Goal: Information Seeking & Learning: Learn about a topic

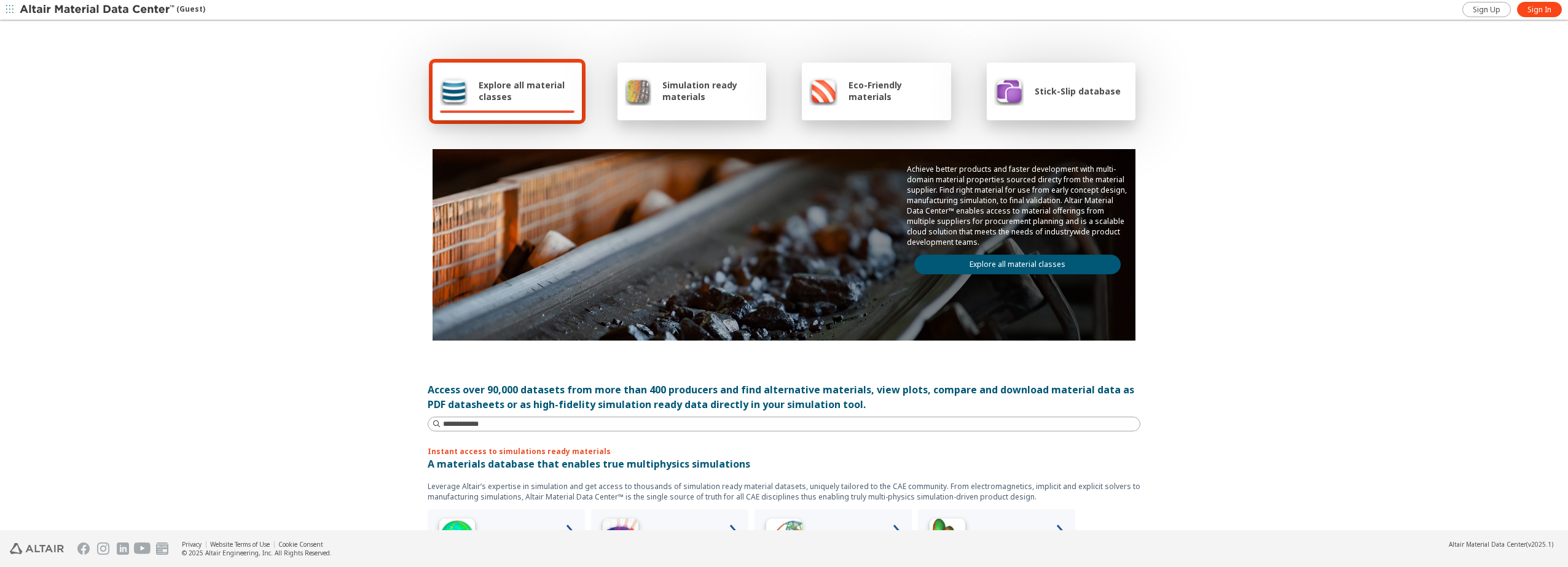
click at [680, 97] on span "Simulation ready materials" at bounding box center [711, 90] width 97 height 23
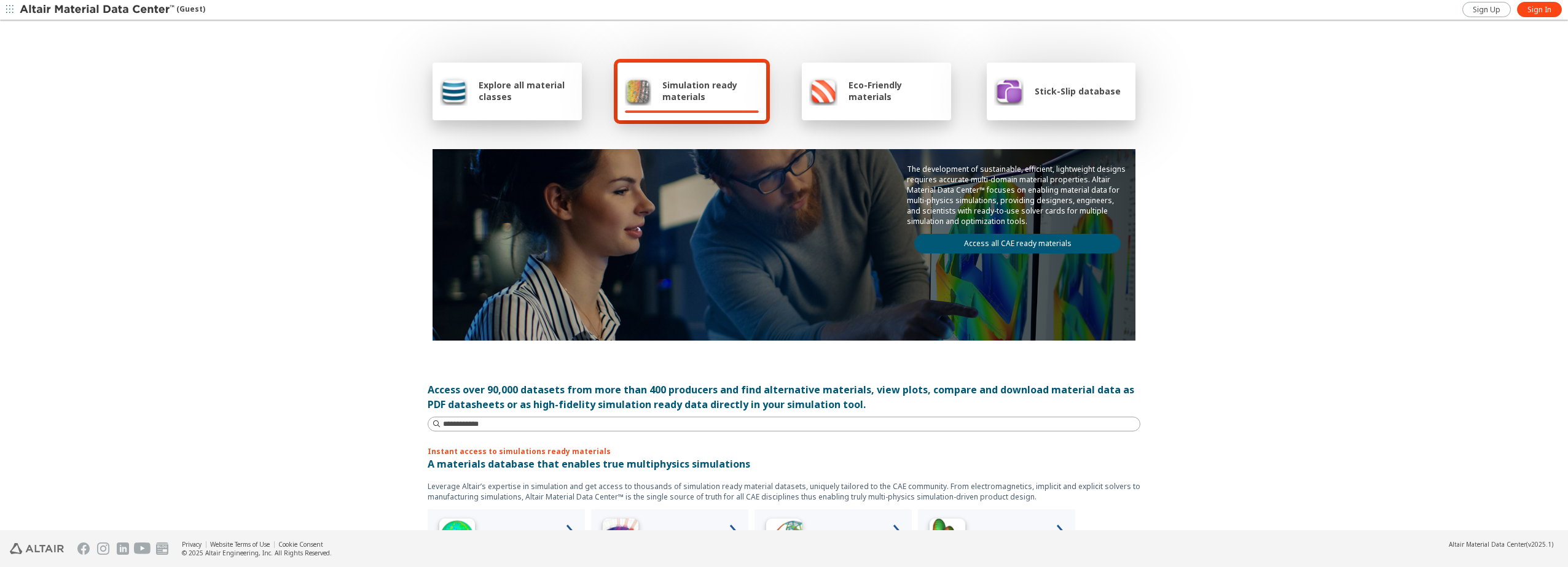
click at [851, 93] on span "Eco-Friendly materials" at bounding box center [895, 90] width 94 height 23
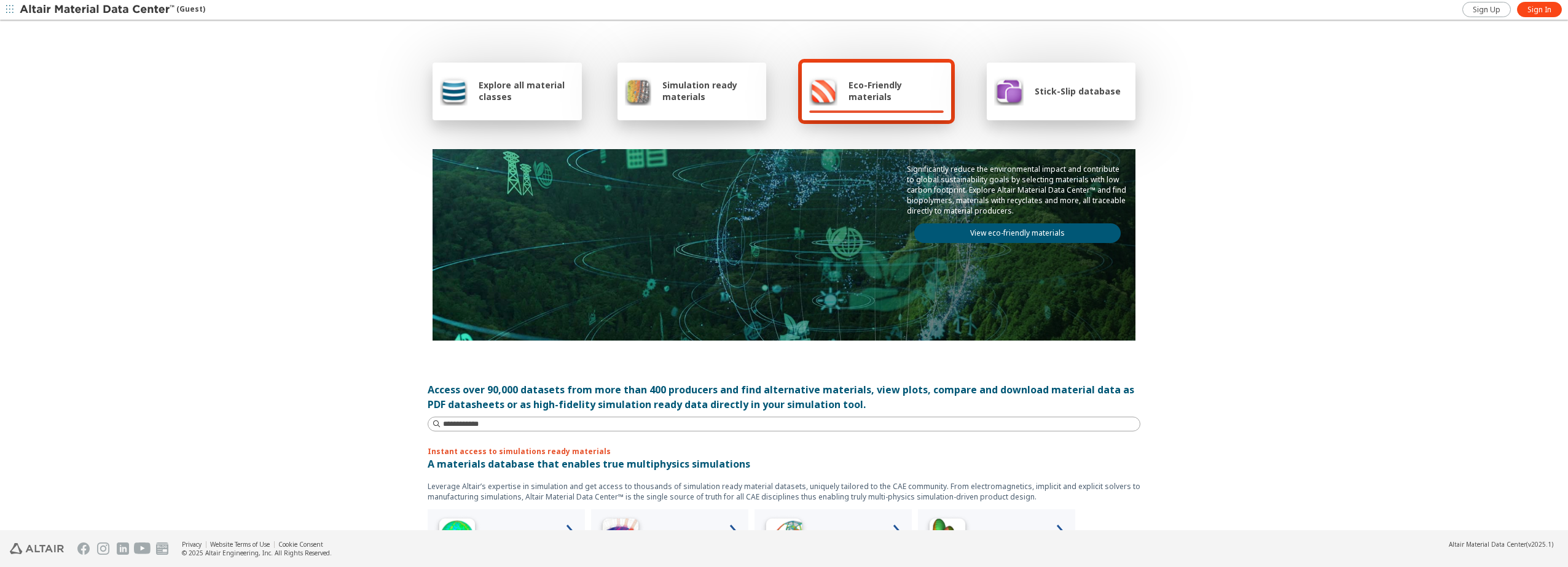
click at [1056, 97] on span "Stick-Slip database" at bounding box center [1078, 90] width 86 height 11
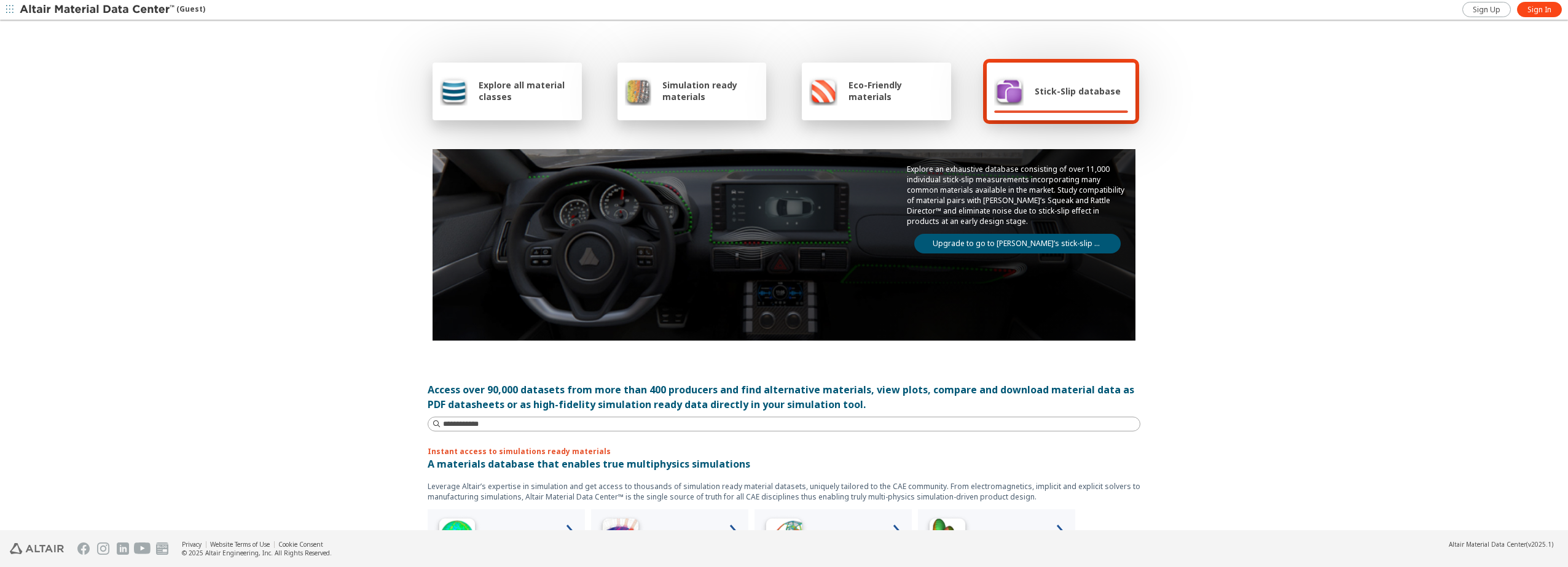
click at [537, 77] on div "Explore all material classes" at bounding box center [507, 90] width 134 height 29
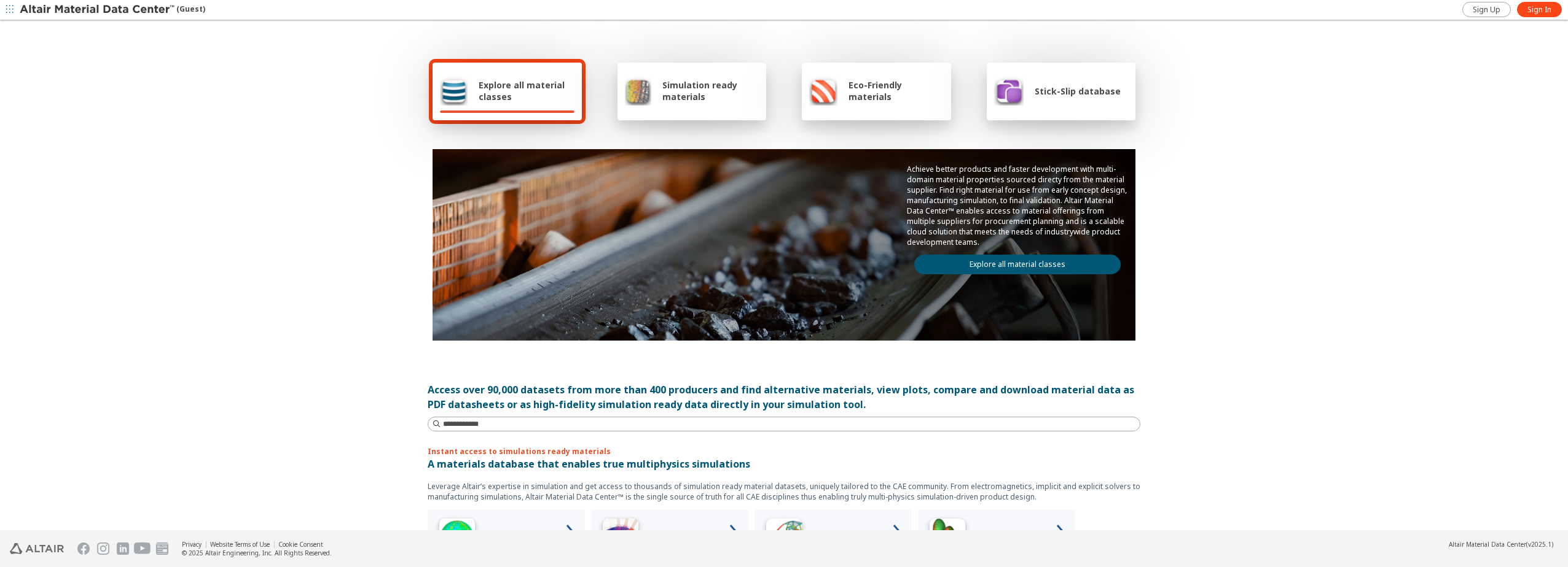
click at [1018, 260] on link "Explore all material classes" at bounding box center [1018, 265] width 207 height 20
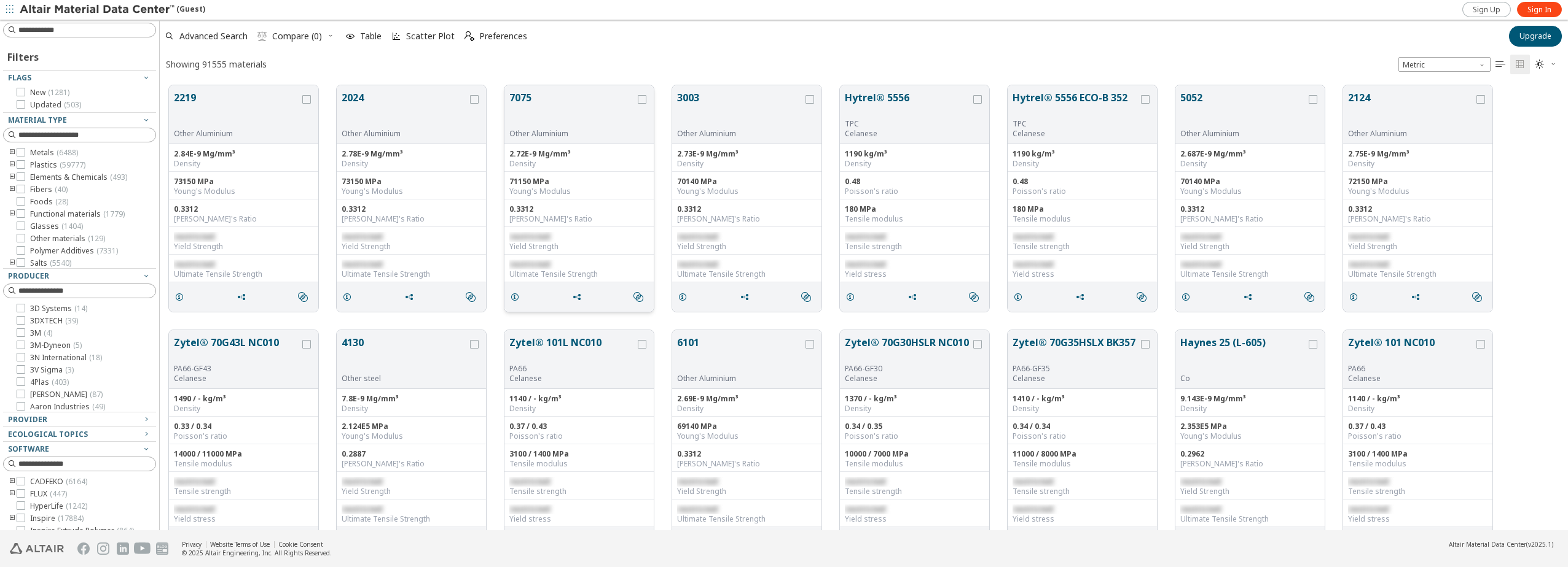
click at [530, 243] on div "Yield Strength" at bounding box center [579, 247] width 140 height 10
click at [515, 239] on span "restricted" at bounding box center [530, 237] width 41 height 11
drag, startPoint x: 513, startPoint y: 236, endPoint x: 540, endPoint y: 233, distance: 27.2
click at [540, 233] on span "restricted" at bounding box center [530, 237] width 41 height 11
click at [540, 233] on span "restricted" at bounding box center [530, 237] width 41 height 11
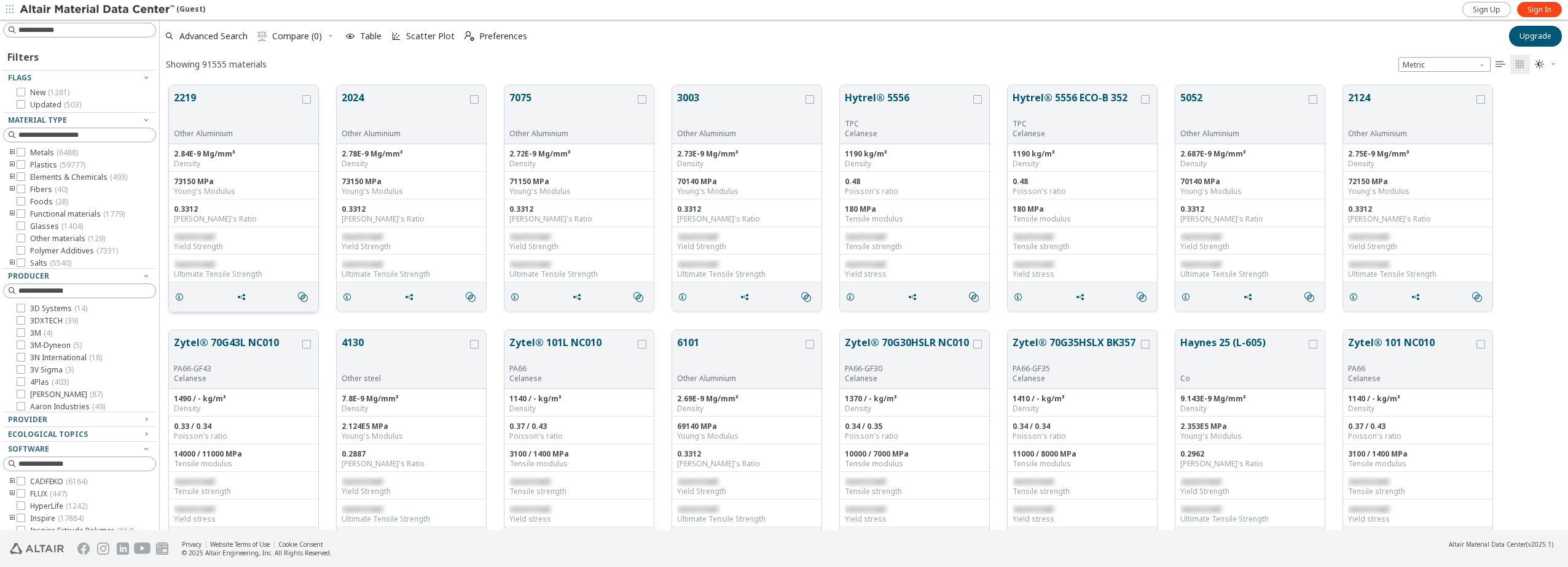
click at [233, 104] on button "2219" at bounding box center [236, 109] width 126 height 38
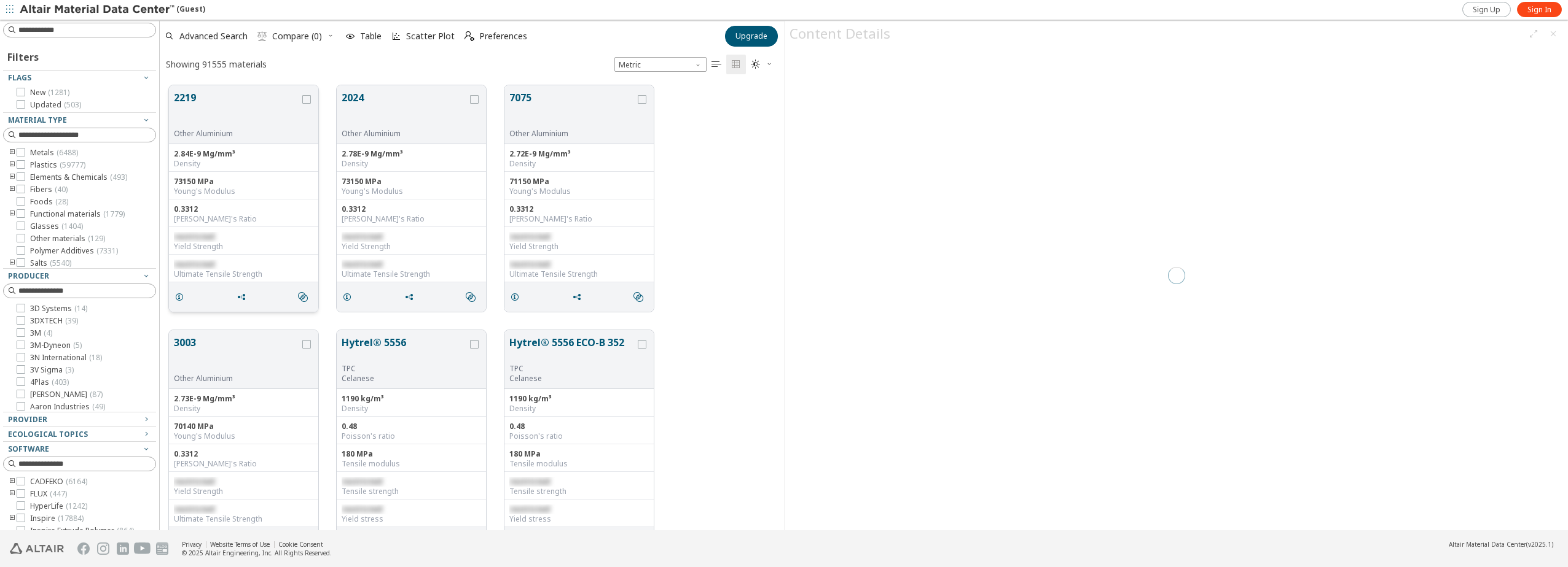
click at [233, 104] on button "2219" at bounding box center [236, 109] width 126 height 38
